Goal: Information Seeking & Learning: Learn about a topic

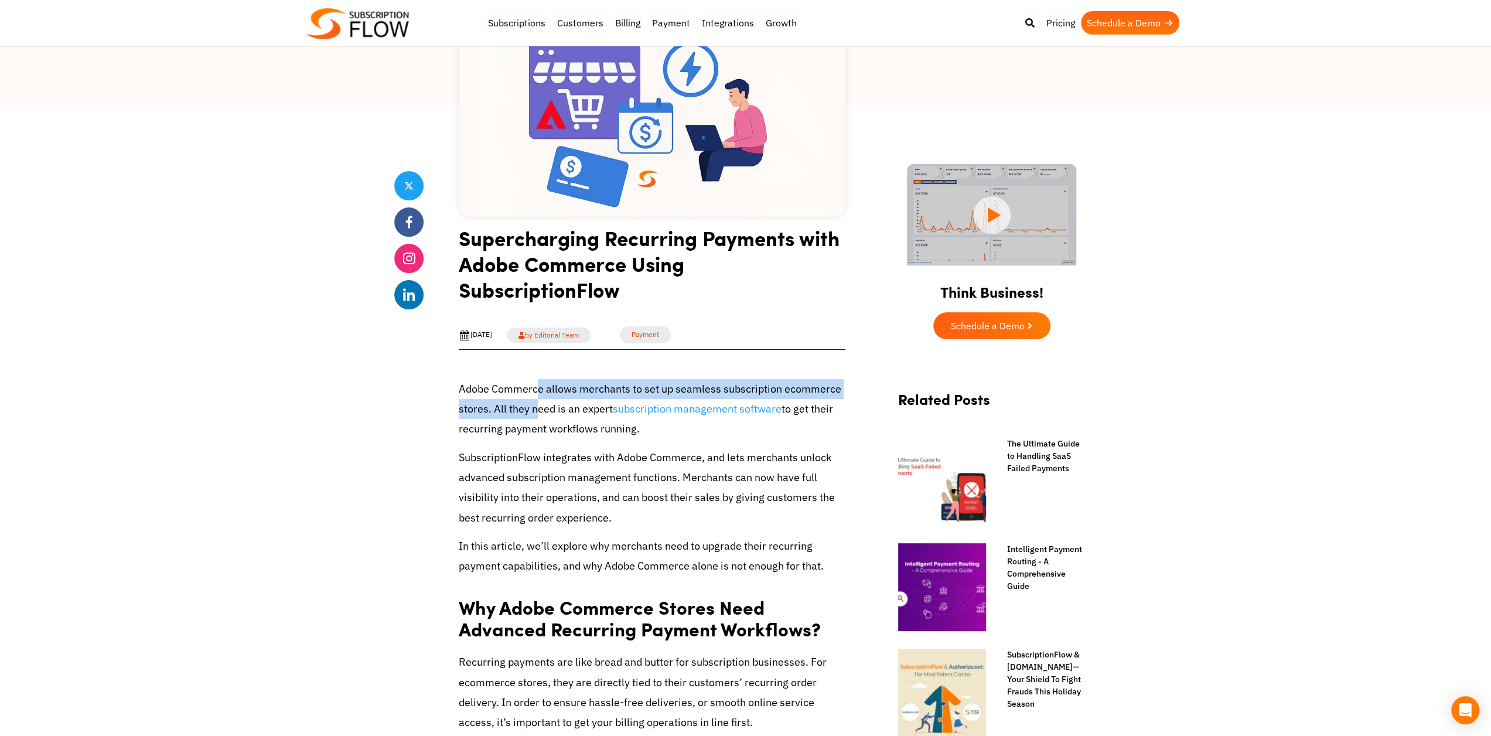
drag, startPoint x: 539, startPoint y: 398, endPoint x: 534, endPoint y: 403, distance: 7.1
click at [534, 403] on p "Adobe Commerce allows merchants to set up seamless subscription ecommerce store…" at bounding box center [652, 409] width 387 height 60
click at [650, 407] on link "subscription management software" at bounding box center [697, 409] width 169 height 14
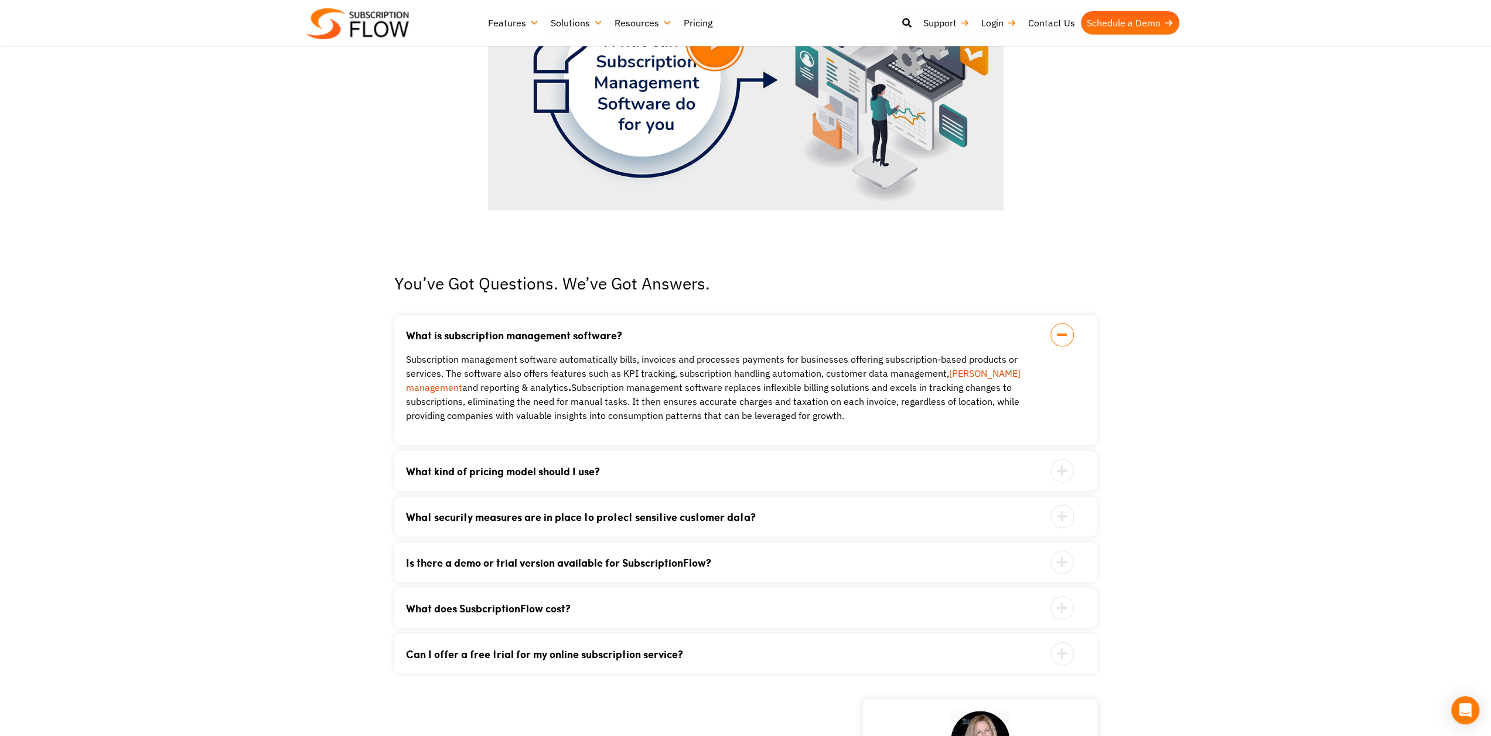
scroll to position [2168, 0]
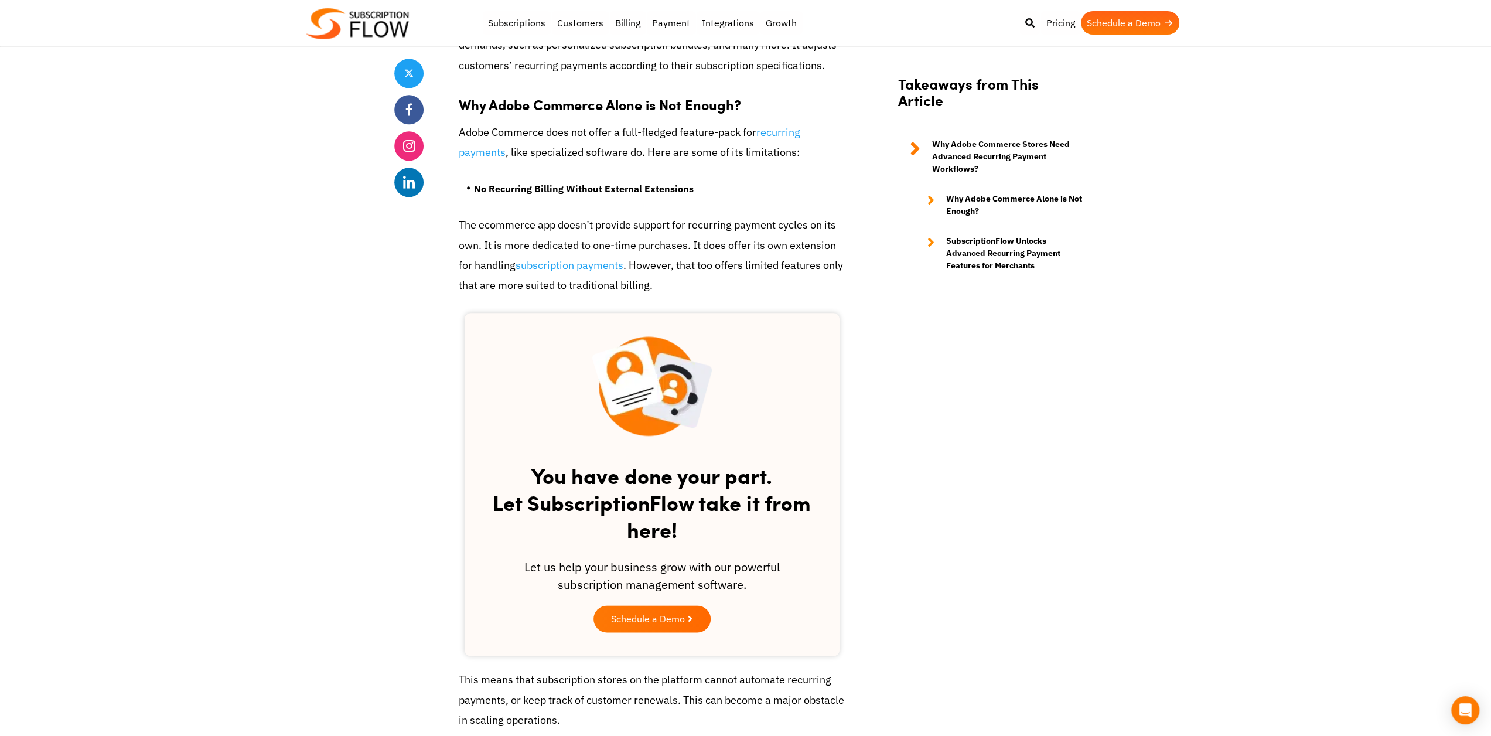
scroll to position [1231, 0]
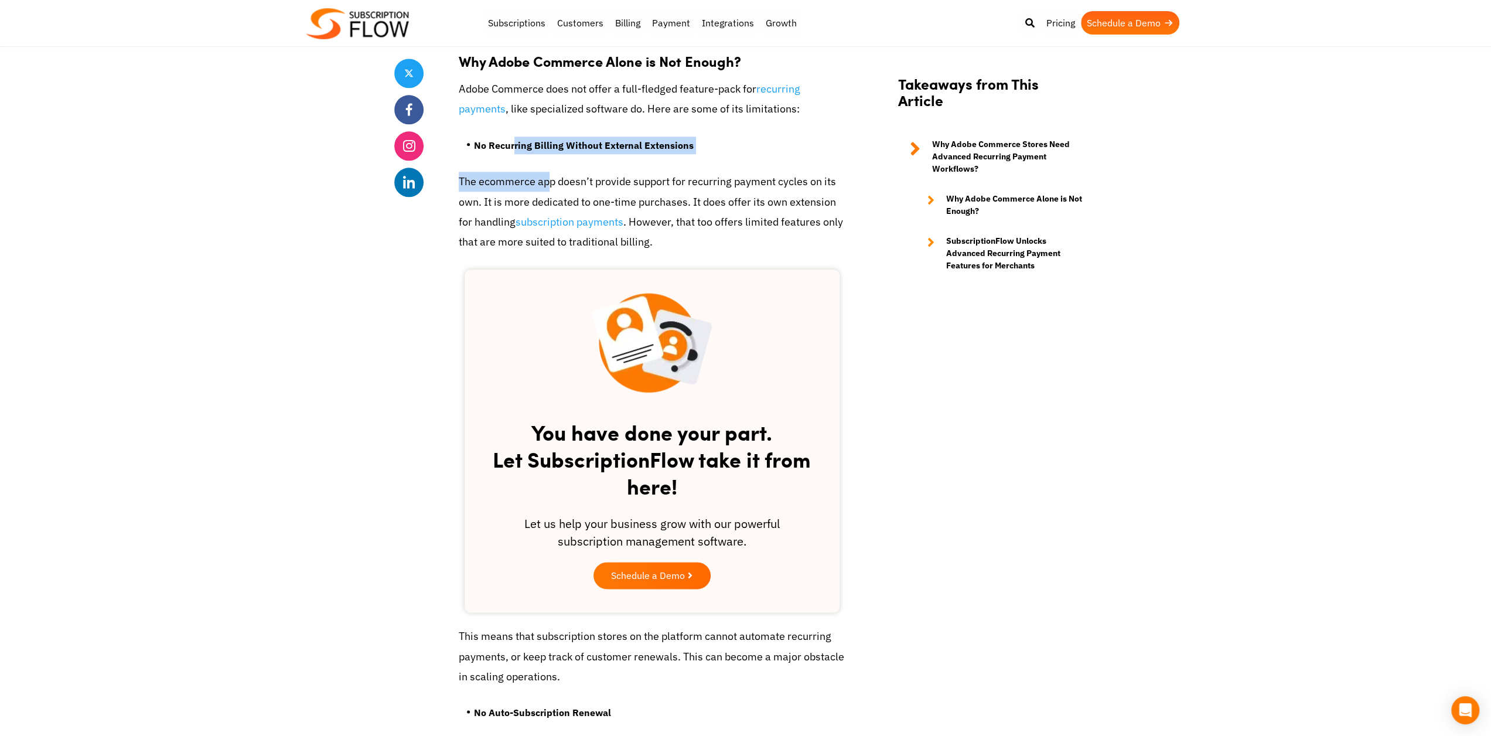
drag, startPoint x: 514, startPoint y: 170, endPoint x: 548, endPoint y: 183, distance: 36.6
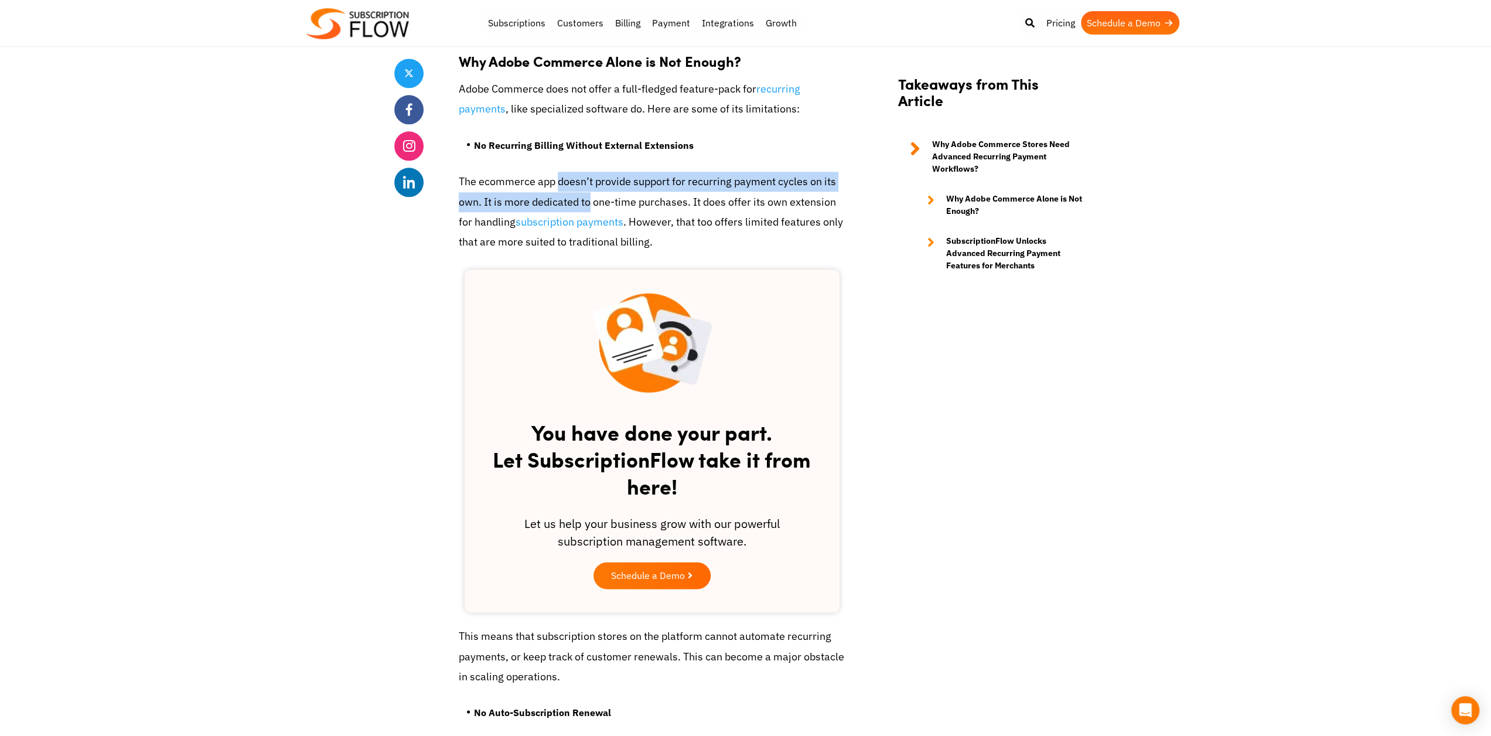
drag, startPoint x: 559, startPoint y: 190, endPoint x: 591, endPoint y: 208, distance: 36.2
click at [591, 208] on p "The ecommerce app doesn’t provide support for recurring payment cycles on its o…" at bounding box center [652, 212] width 387 height 80
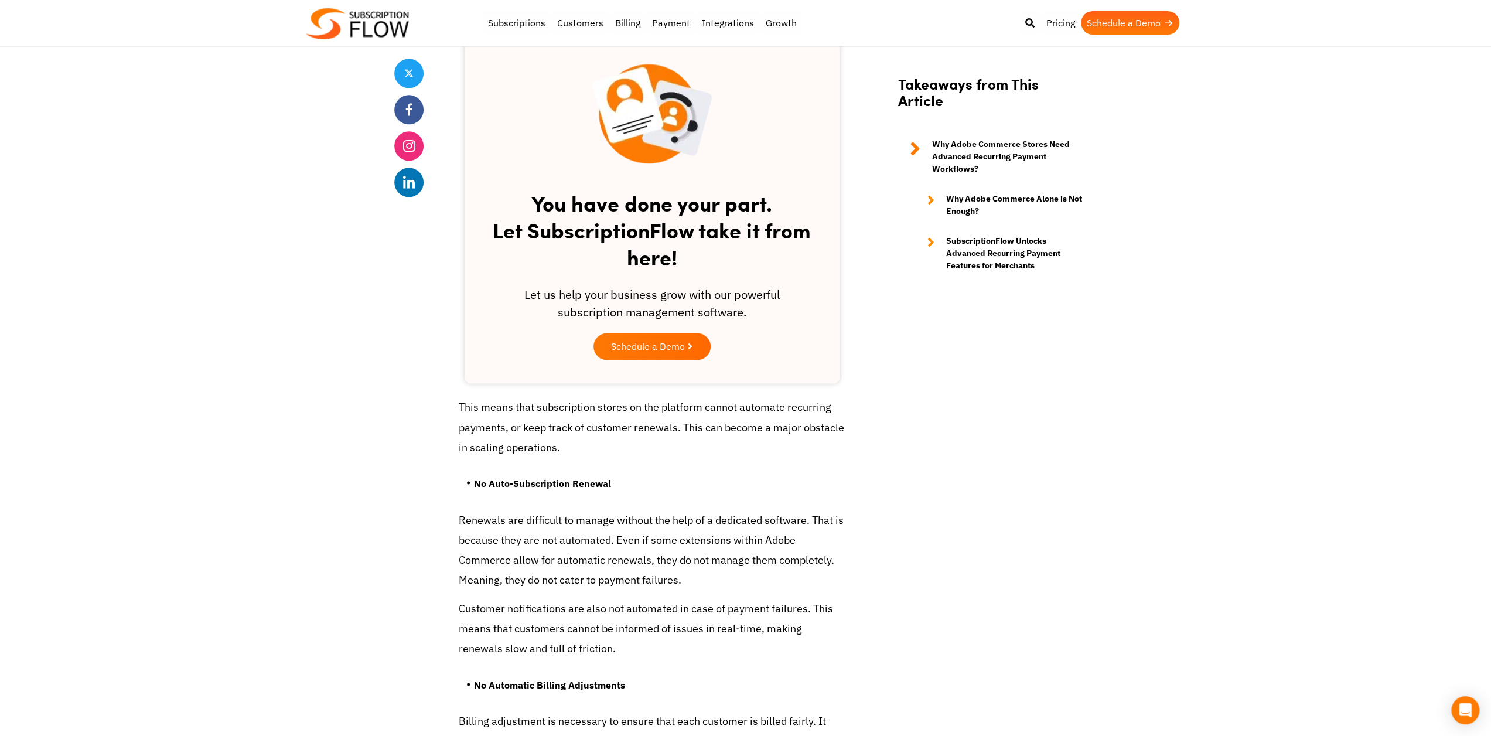
scroll to position [1465, 0]
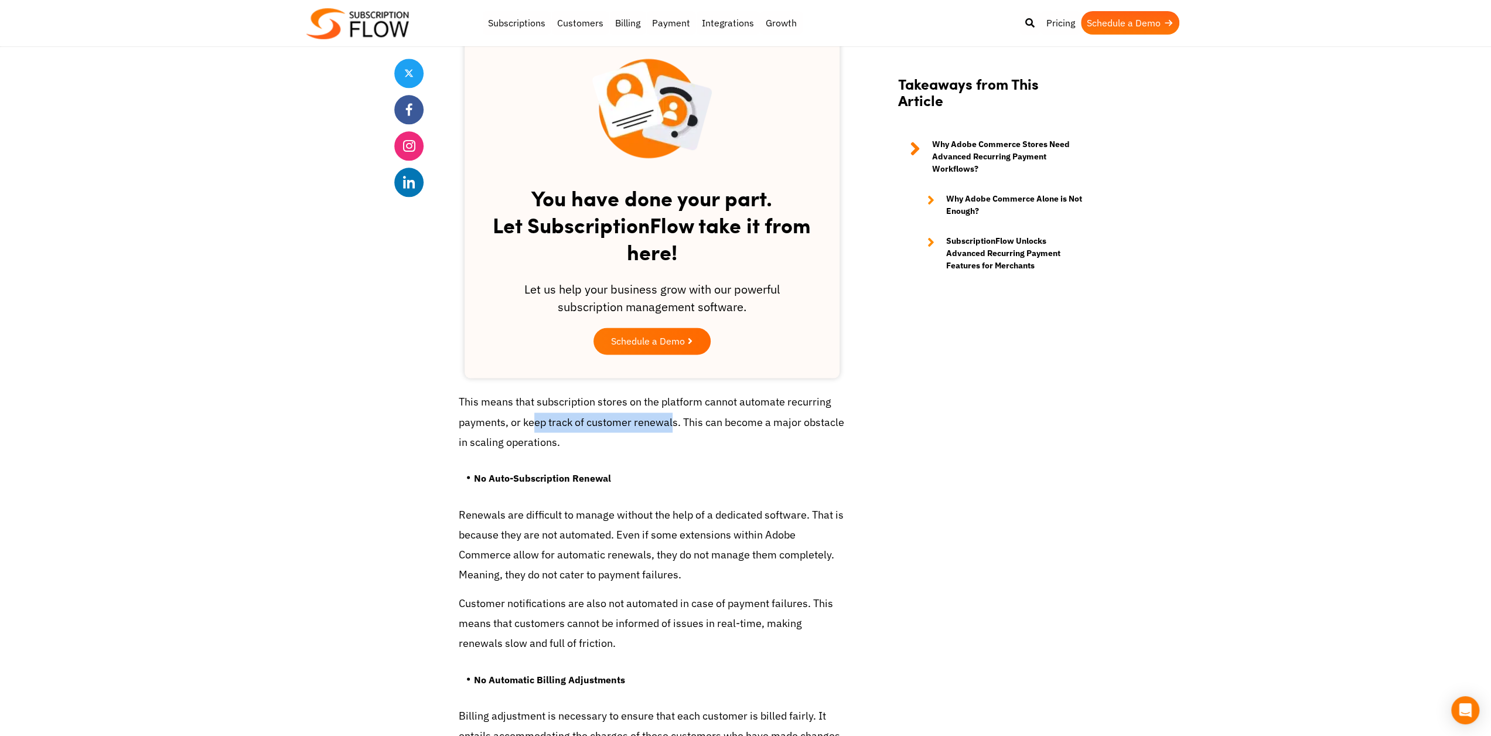
drag, startPoint x: 532, startPoint y: 428, endPoint x: 674, endPoint y: 428, distance: 141.8
click at [674, 428] on p "This means that subscription stores on the platform cannot automate recurring p…" at bounding box center [652, 422] width 387 height 60
drag, startPoint x: 497, startPoint y: 446, endPoint x: 570, endPoint y: 446, distance: 72.7
click at [570, 446] on p "This means that subscription stores on the platform cannot automate recurring p…" at bounding box center [652, 422] width 387 height 60
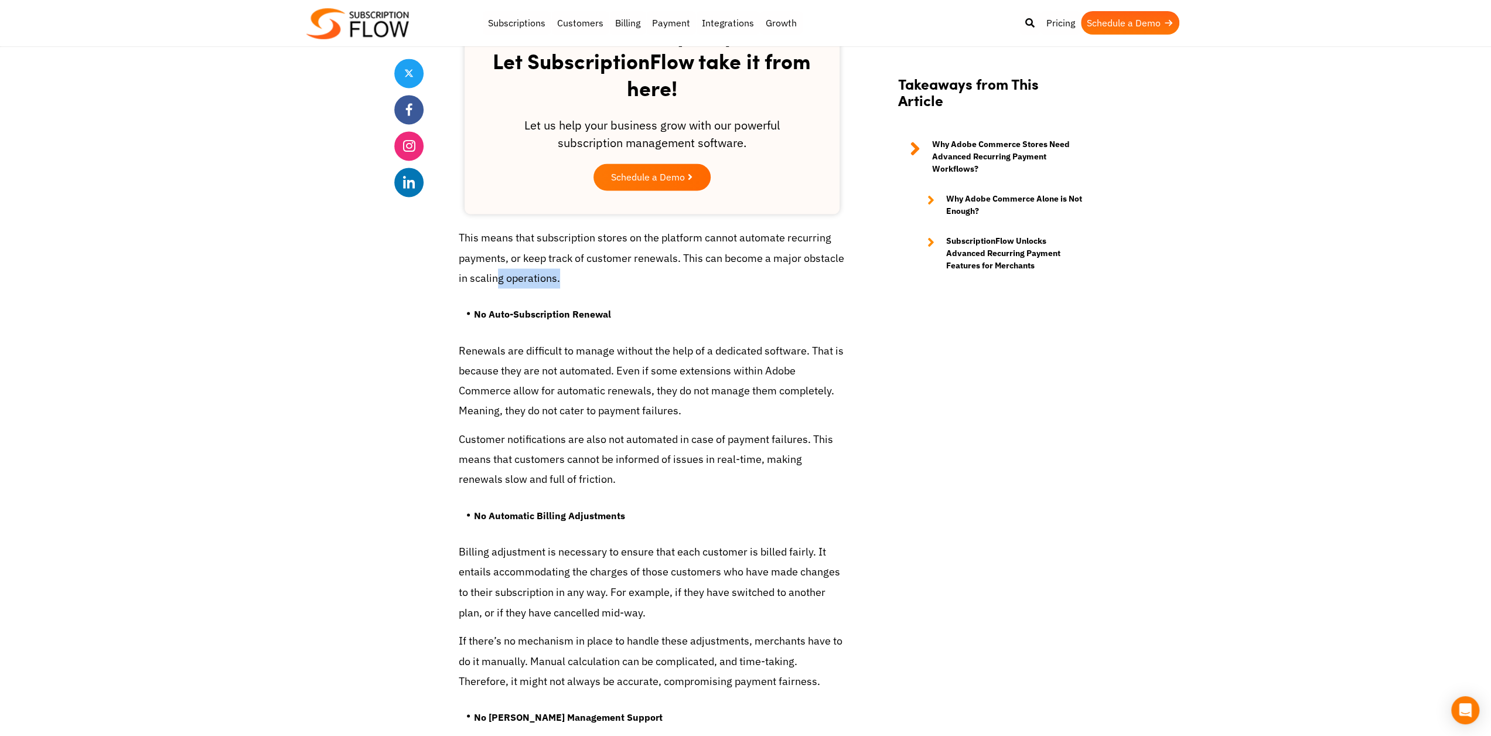
scroll to position [1641, 0]
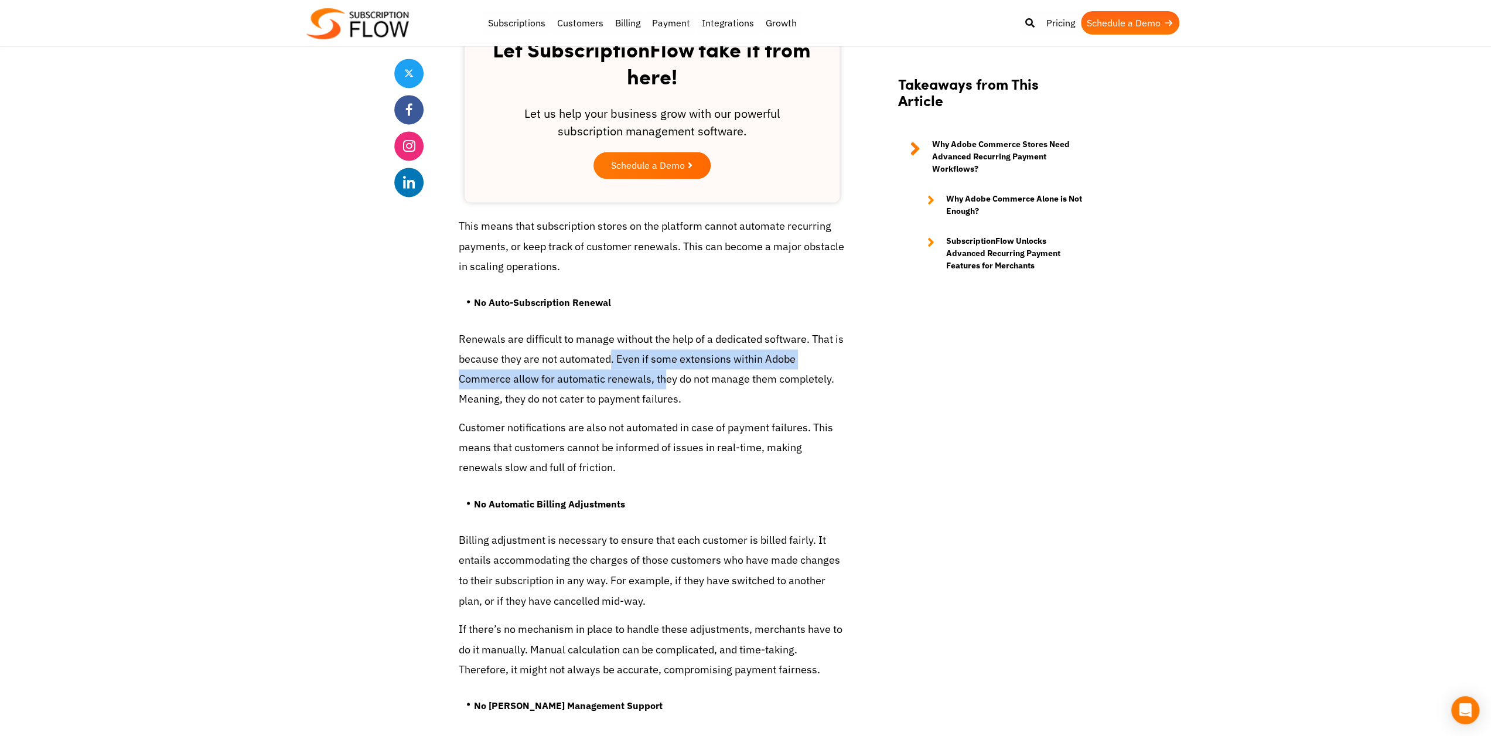
drag, startPoint x: 611, startPoint y: 356, endPoint x: 661, endPoint y: 376, distance: 54.2
click at [661, 376] on p "Renewals are difficult to manage without the help of a dedicated software. That…" at bounding box center [652, 369] width 387 height 80
drag, startPoint x: 488, startPoint y: 405, endPoint x: 623, endPoint y: 415, distance: 135.8
click at [620, 404] on p "Renewals are difficult to manage without the help of a dedicated software. That…" at bounding box center [652, 369] width 387 height 80
drag, startPoint x: 469, startPoint y: 431, endPoint x: 567, endPoint y: 439, distance: 98.8
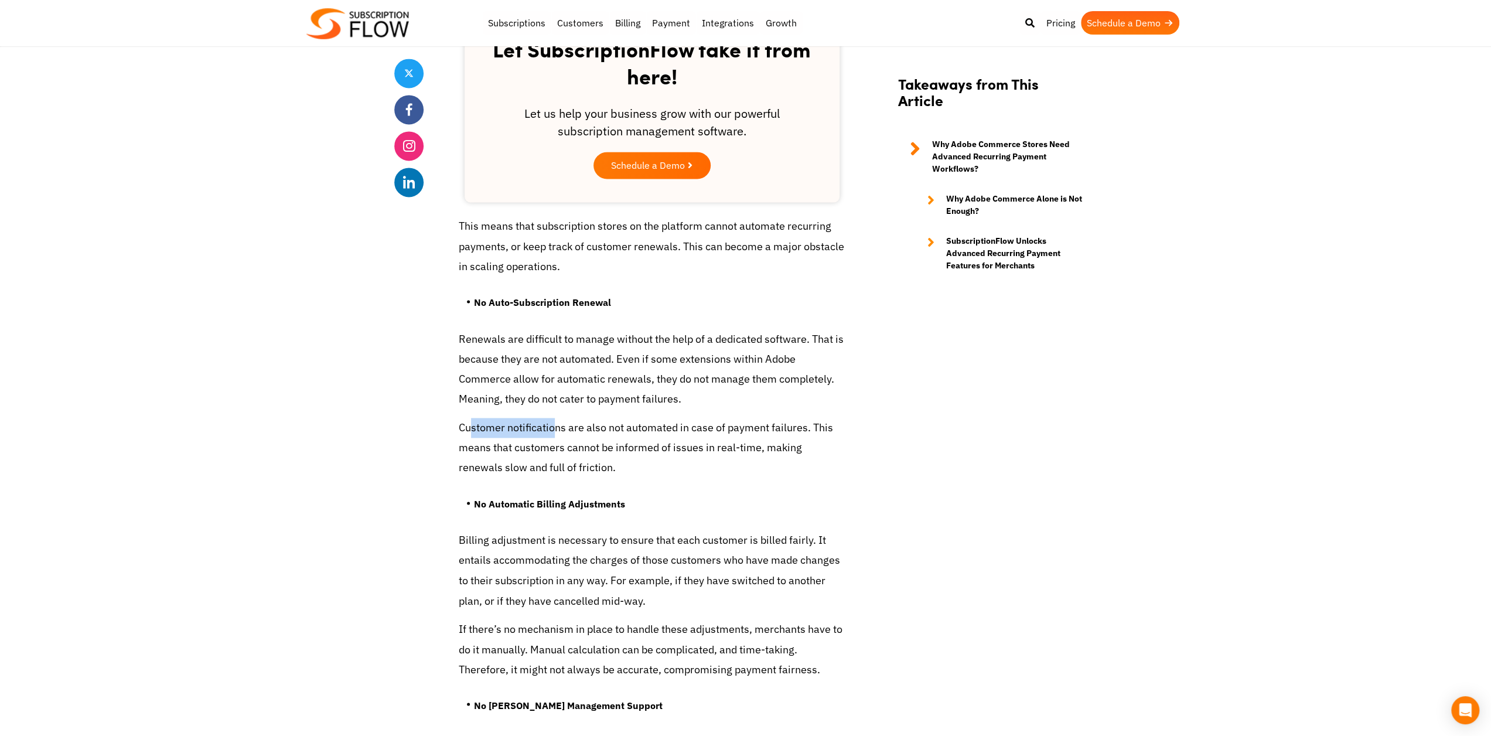
click at [565, 438] on p "Customer notifications are also not automated in case of payment failures. This…" at bounding box center [652, 448] width 387 height 60
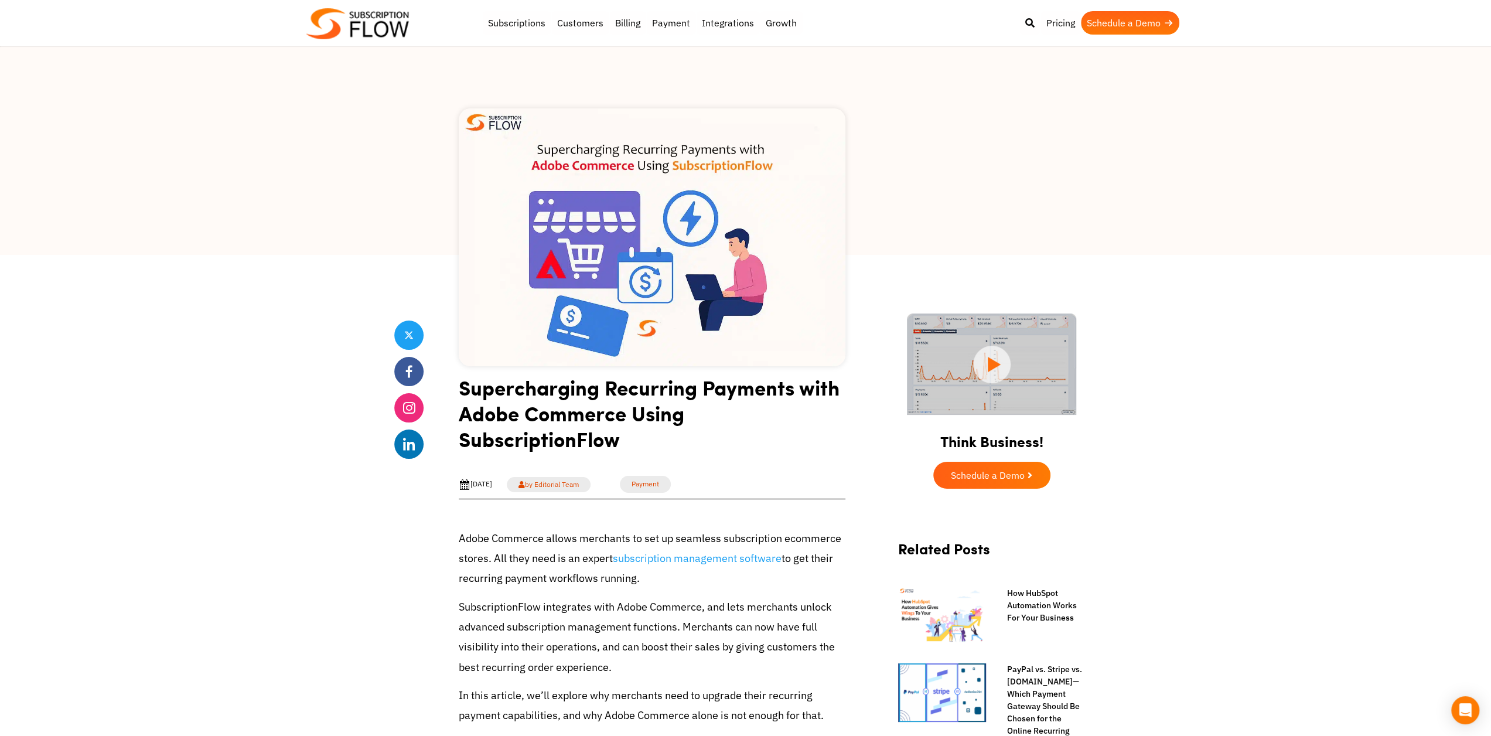
scroll to position [0, 0]
